Goal: Task Accomplishment & Management: Use online tool/utility

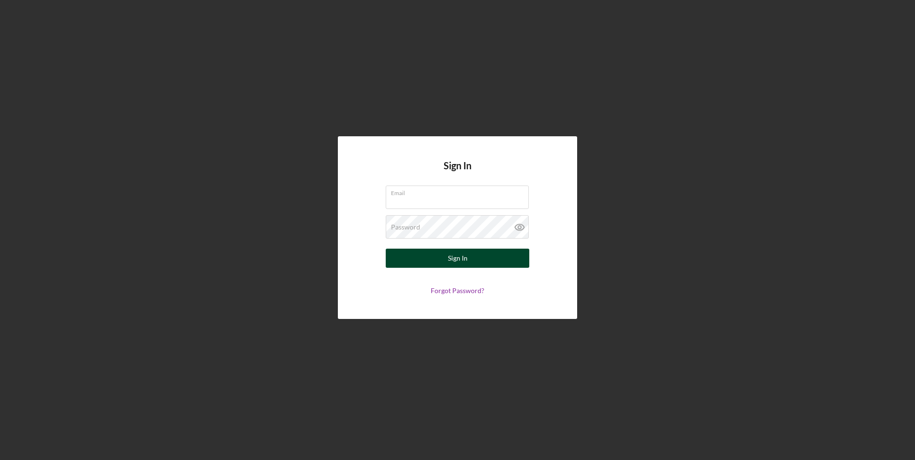
type input "rko@pcvmail.org"
click at [445, 257] on button "Sign In" at bounding box center [458, 258] width 144 height 19
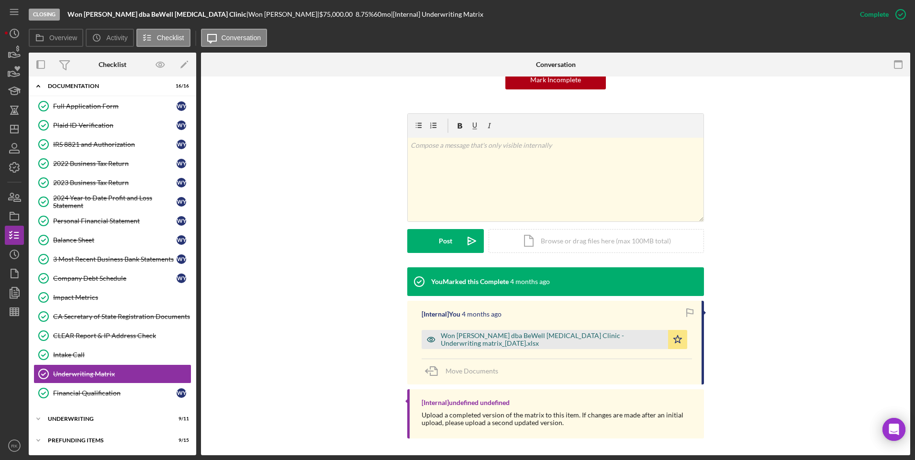
scroll to position [111, 0]
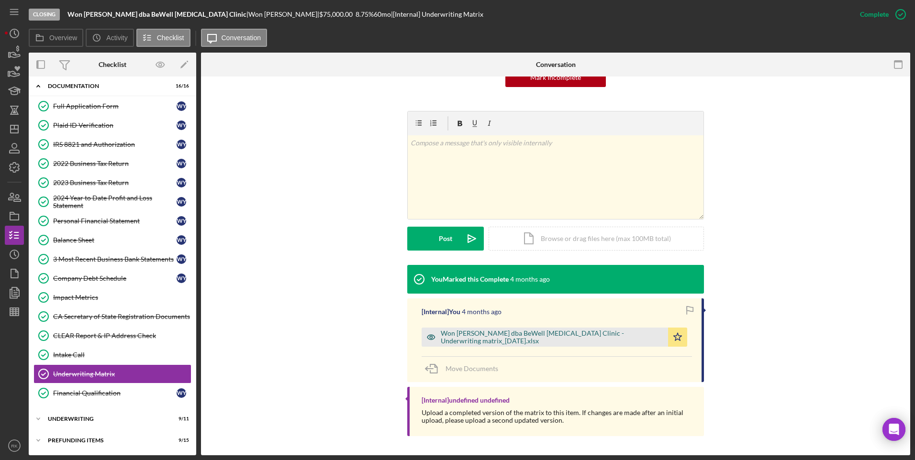
click at [548, 341] on div "Won [PERSON_NAME] dba BeWell [MEDICAL_DATA] Clinic - Underwriting matrix_[DATE]…" at bounding box center [552, 337] width 222 height 15
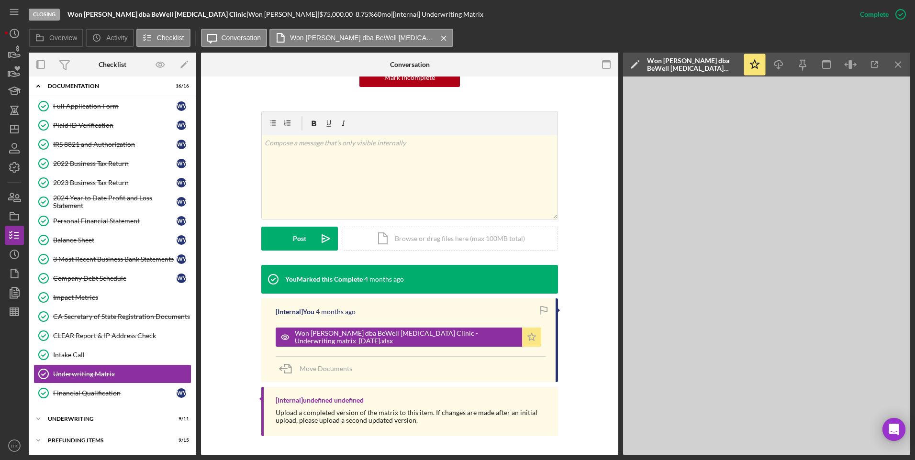
click at [531, 340] on polygon "button" at bounding box center [532, 337] width 8 height 8
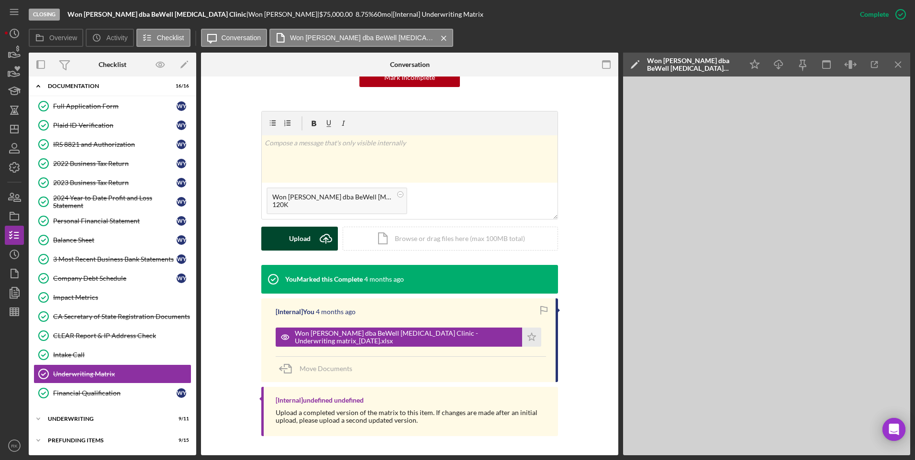
click at [301, 238] on div "Upload" at bounding box center [300, 239] width 22 height 24
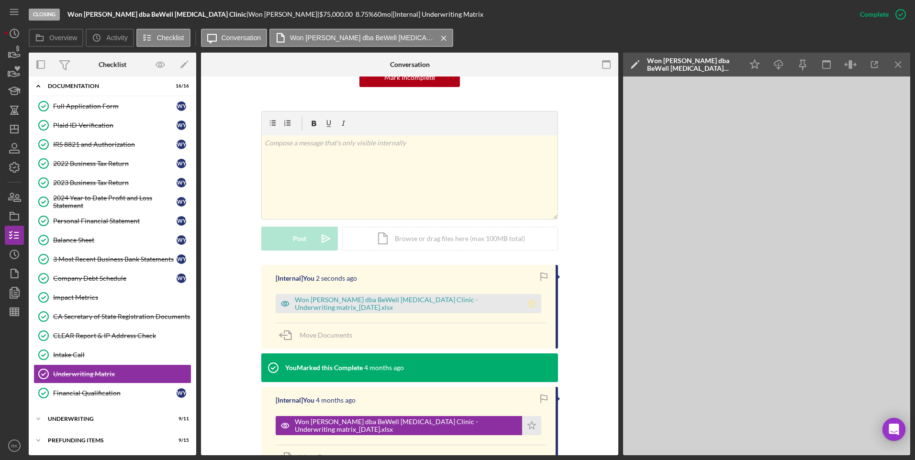
click at [525, 305] on icon "Icon/Star" at bounding box center [531, 303] width 19 height 19
drag, startPoint x: 895, startPoint y: 71, endPoint x: 895, endPoint y: 66, distance: 5.3
click at [895, 68] on icon "Icon/Menu Close" at bounding box center [898, 65] width 22 height 22
